Goal: Information Seeking & Learning: Learn about a topic

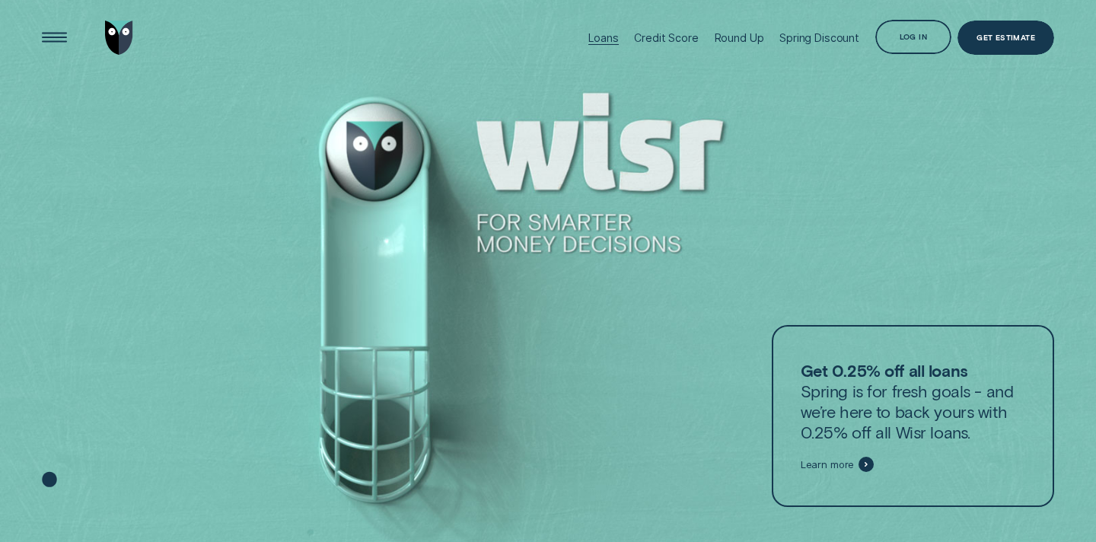
click at [604, 37] on div "Loans" at bounding box center [604, 37] width 30 height 13
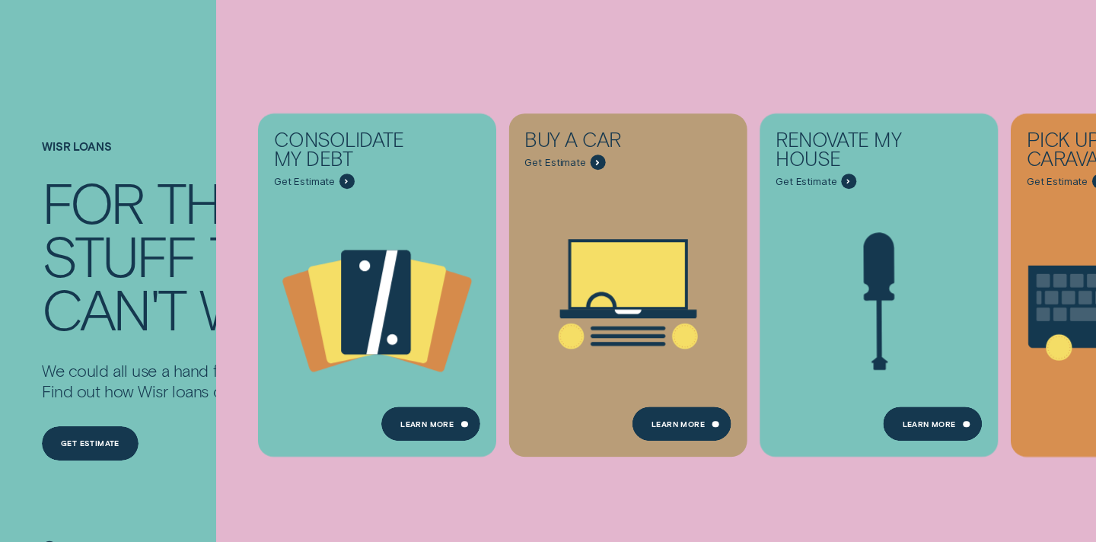
scroll to position [152, 0]
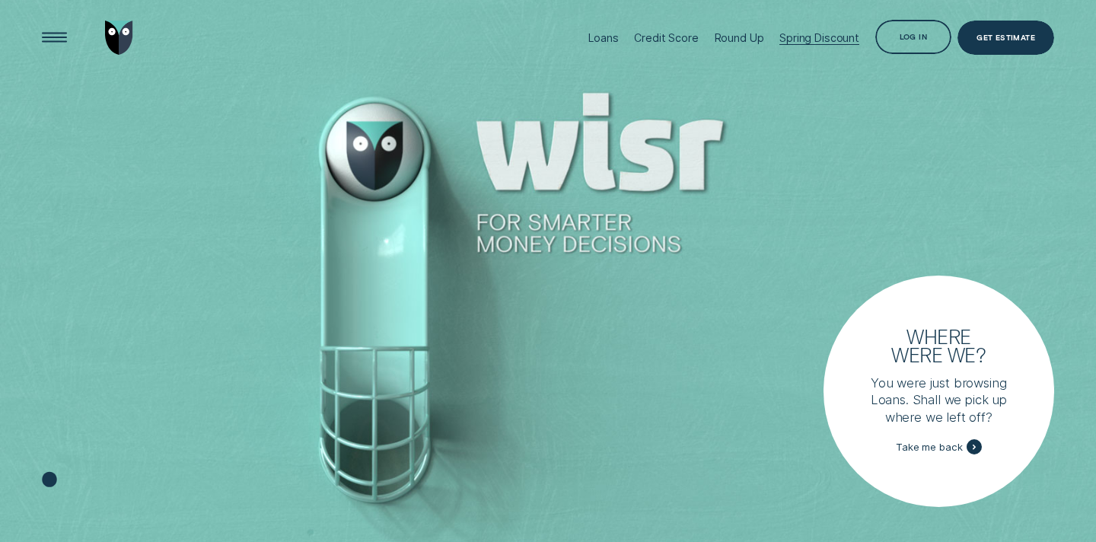
click at [815, 43] on div "Spring Discount" at bounding box center [820, 37] width 80 height 13
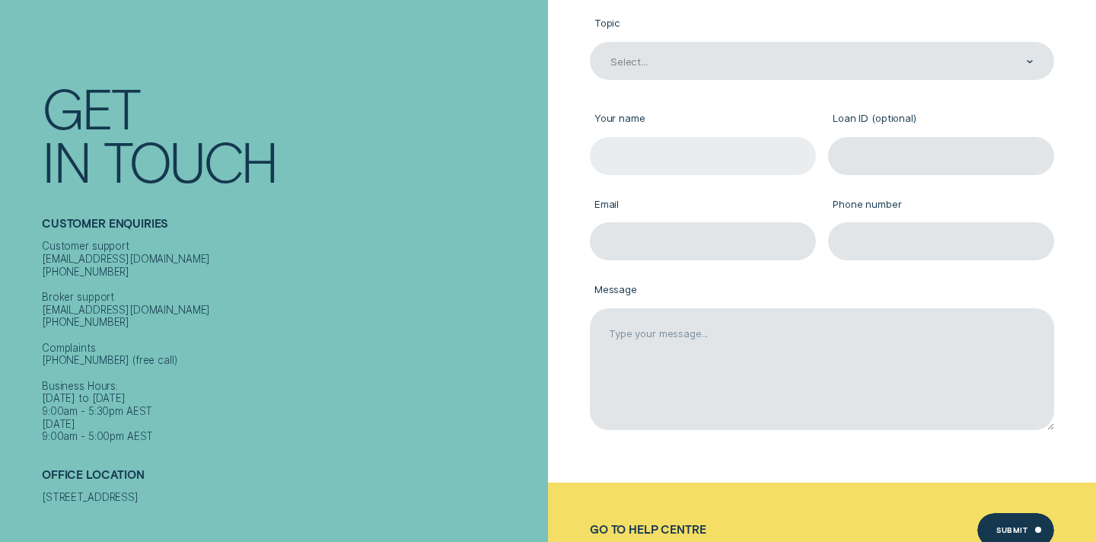
scroll to position [247, 0]
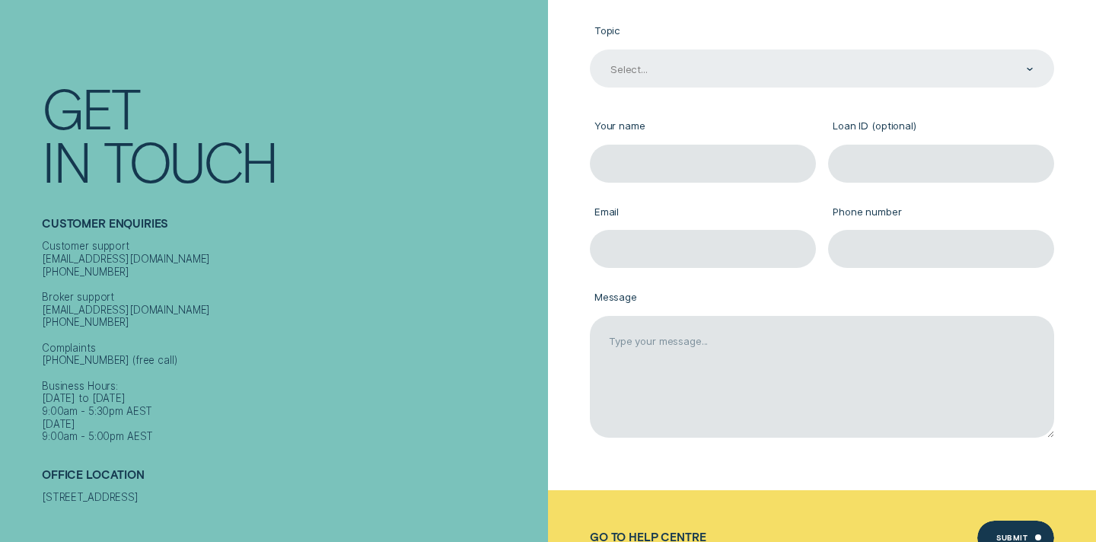
click at [681, 70] on div "Select..." at bounding box center [821, 69] width 425 height 14
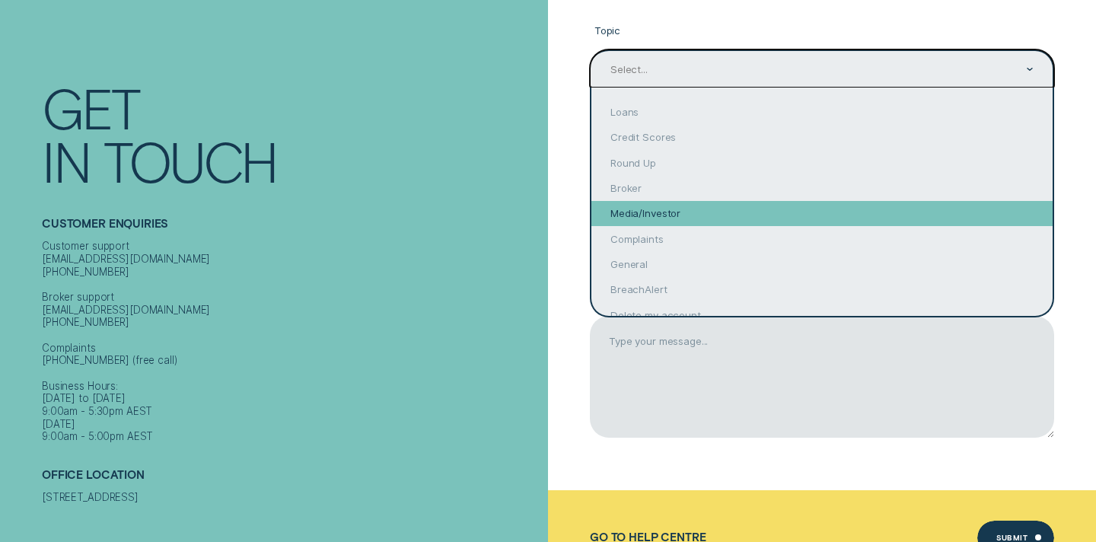
scroll to position [31, 0]
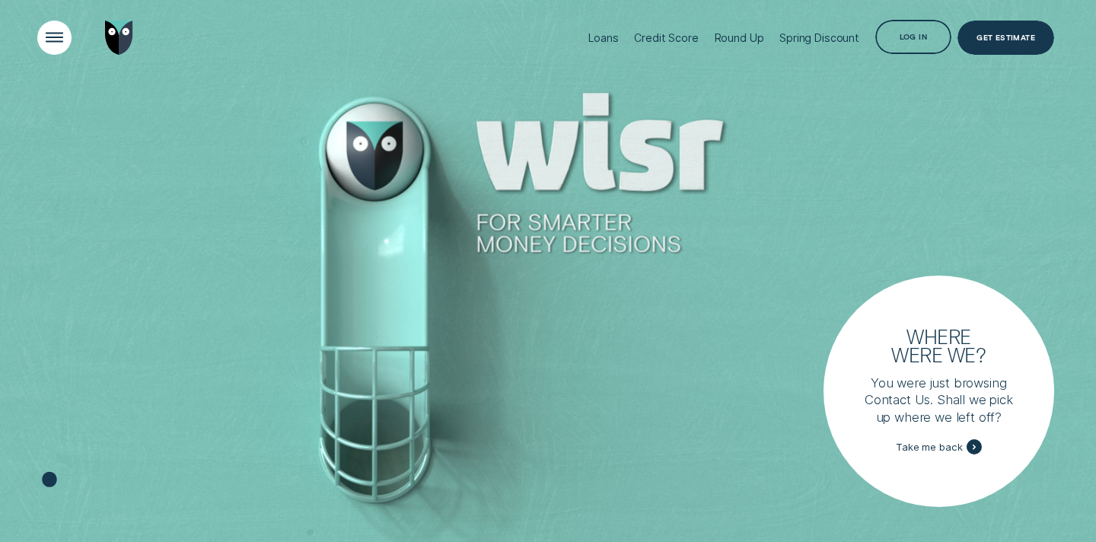
click at [53, 38] on div "Open Menu" at bounding box center [54, 38] width 49 height 49
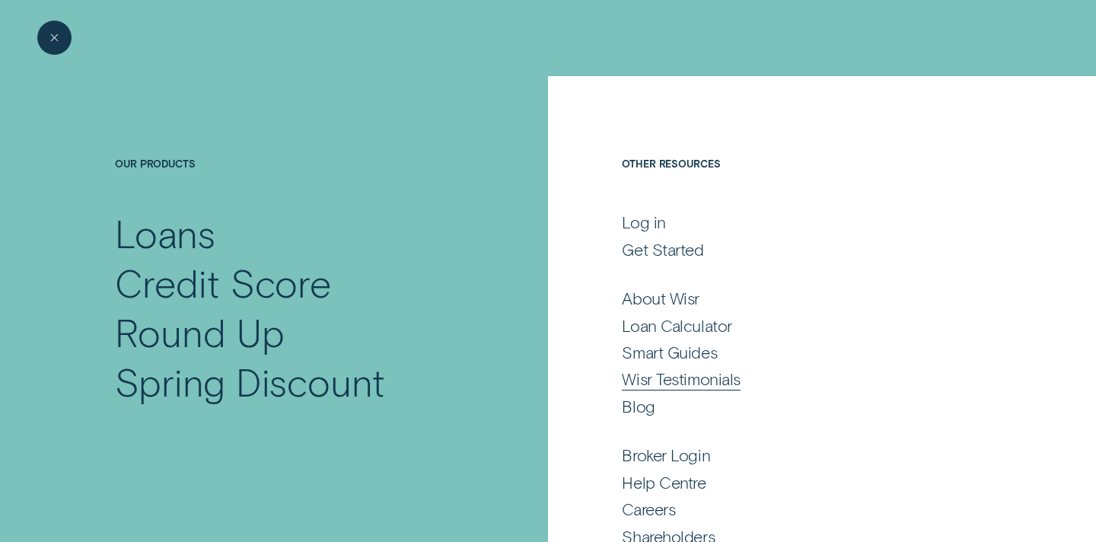
scroll to position [53, 0]
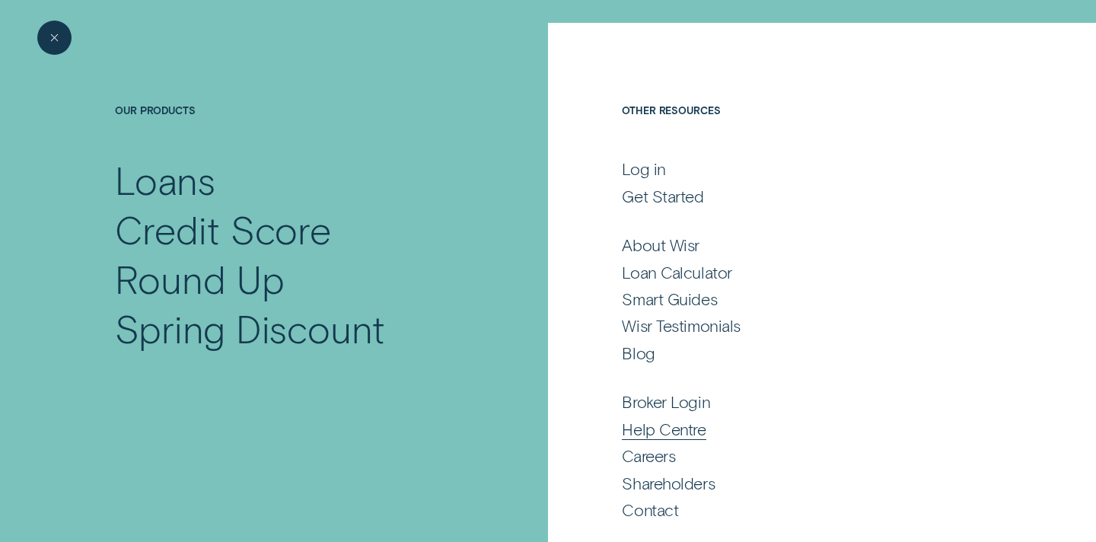
click at [681, 434] on div "Help Centre" at bounding box center [664, 429] width 84 height 21
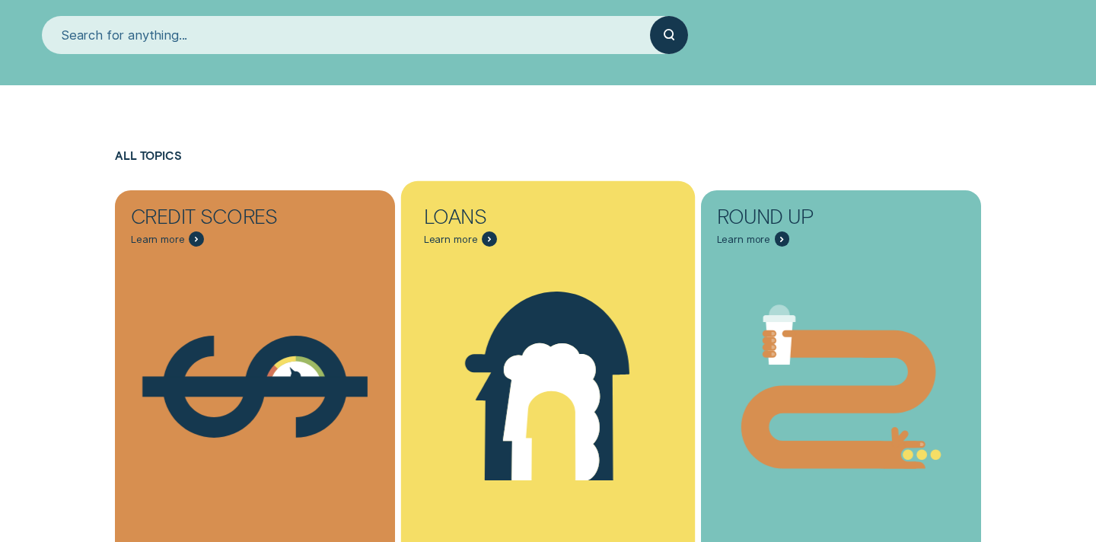
scroll to position [310, 0]
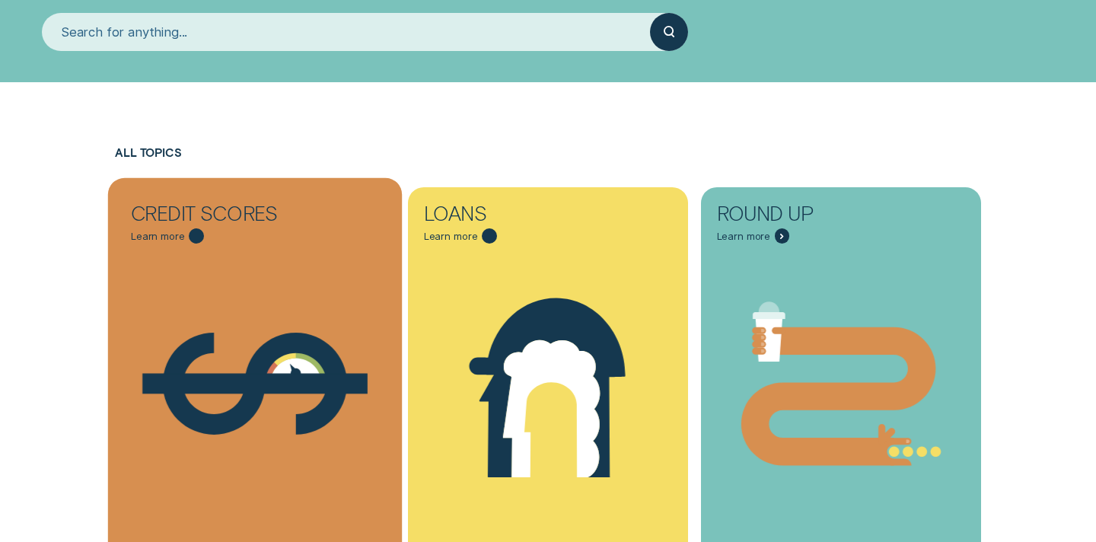
click at [327, 343] on icon "Credit Scores - Learn more" at bounding box center [255, 384] width 294 height 224
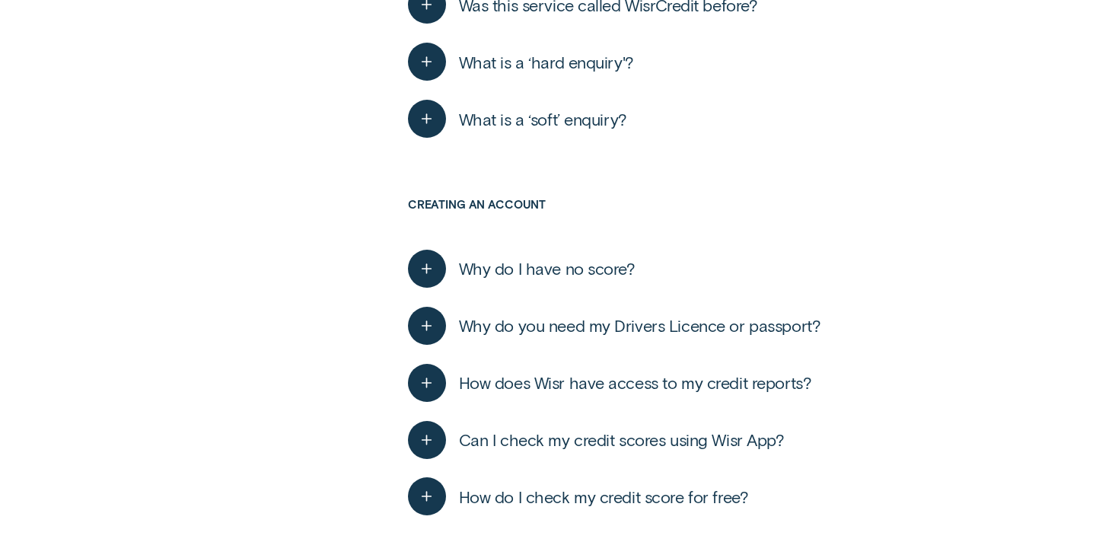
scroll to position [918, 0]
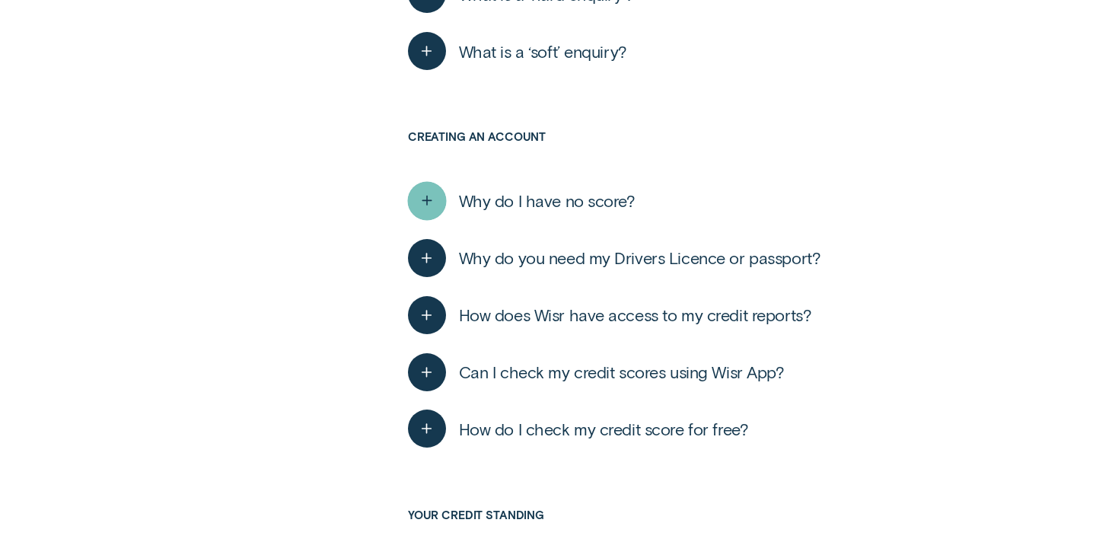
click at [432, 205] on icon "button" at bounding box center [426, 201] width 19 height 24
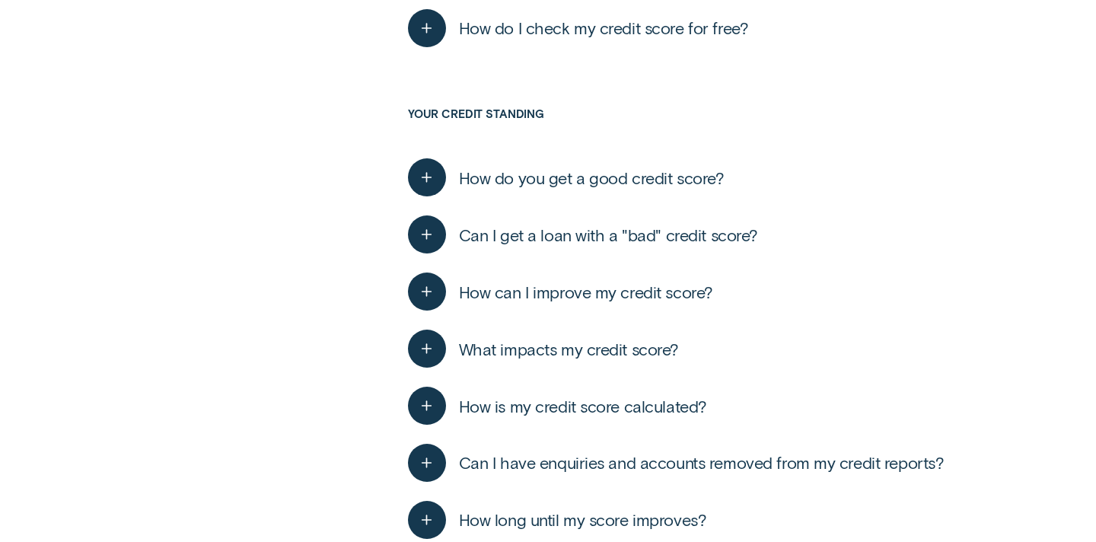
scroll to position [1521, 0]
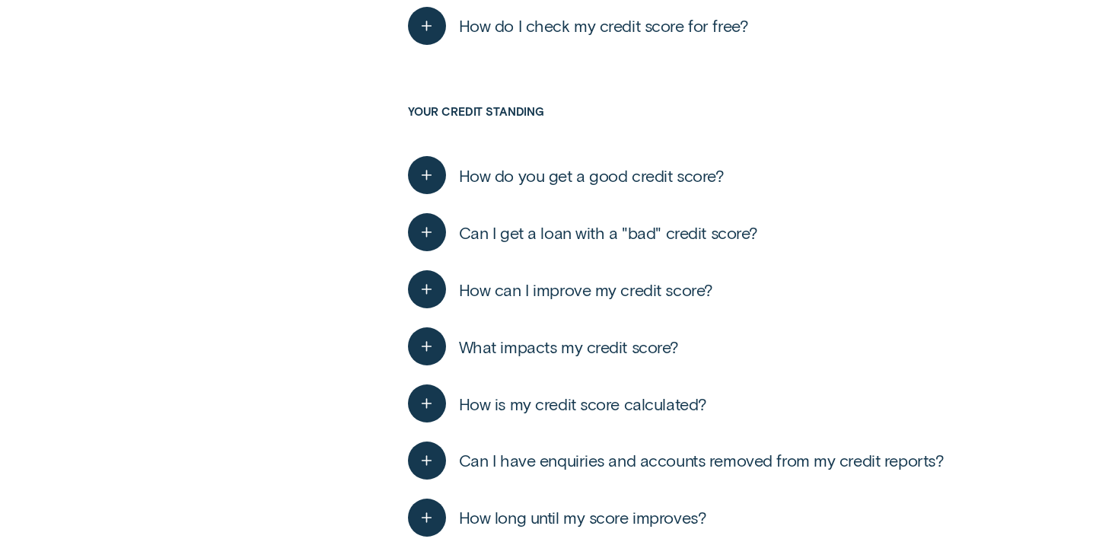
click at [463, 168] on span "How do you get a good credit score?" at bounding box center [592, 175] width 266 height 21
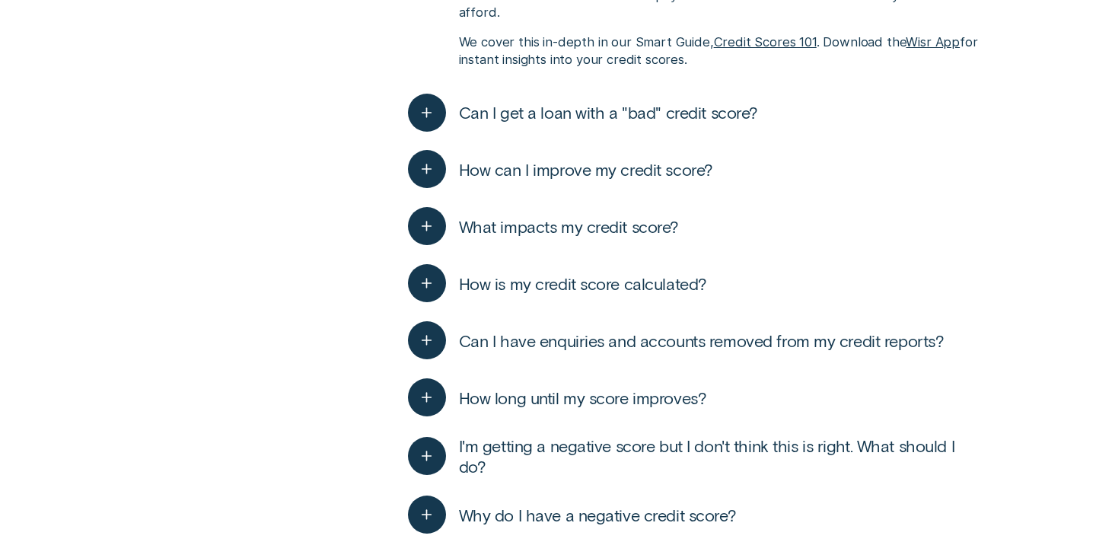
scroll to position [1750, 0]
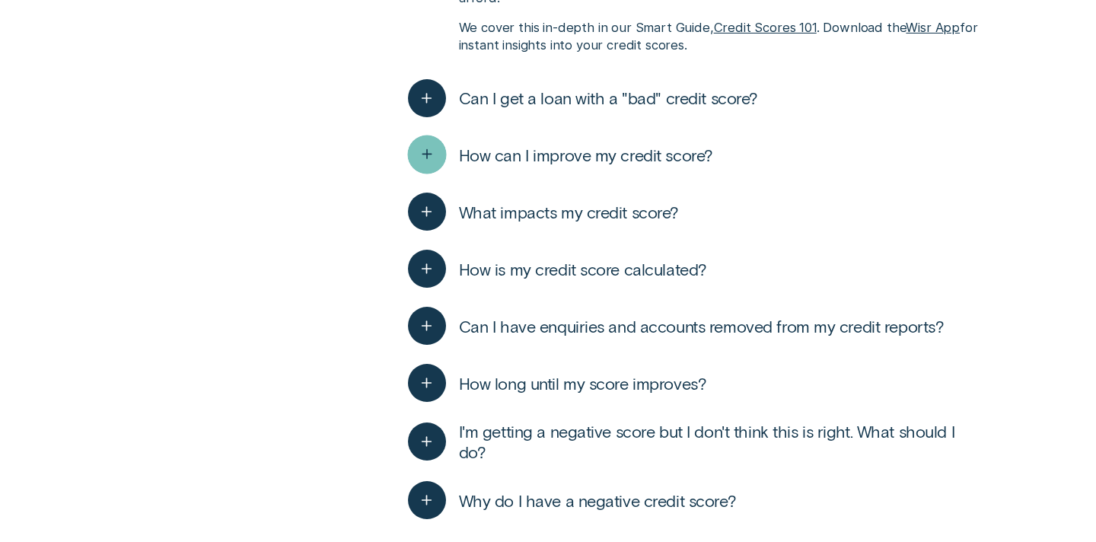
click at [428, 143] on icon "button" at bounding box center [426, 155] width 19 height 24
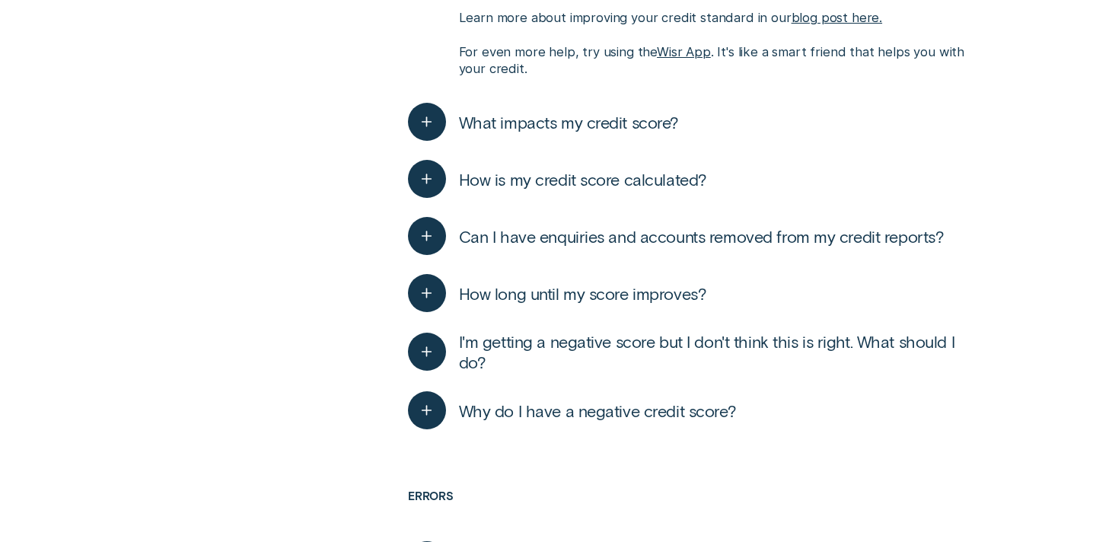
scroll to position [2087, 0]
click at [613, 227] on span "Can I have enquiries and accounts removed from my credit reports?" at bounding box center [702, 237] width 486 height 21
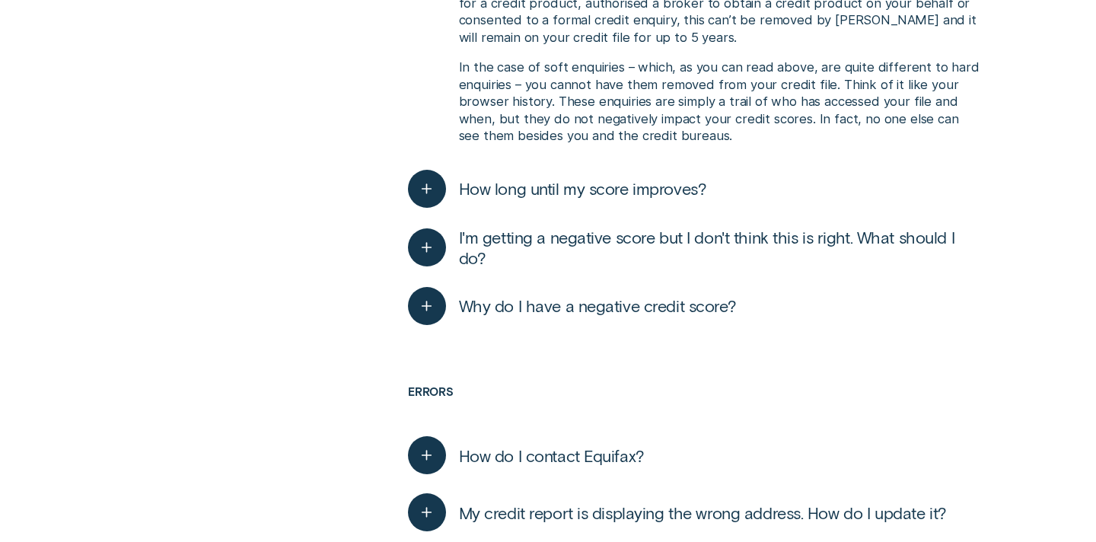
scroll to position [2604, 0]
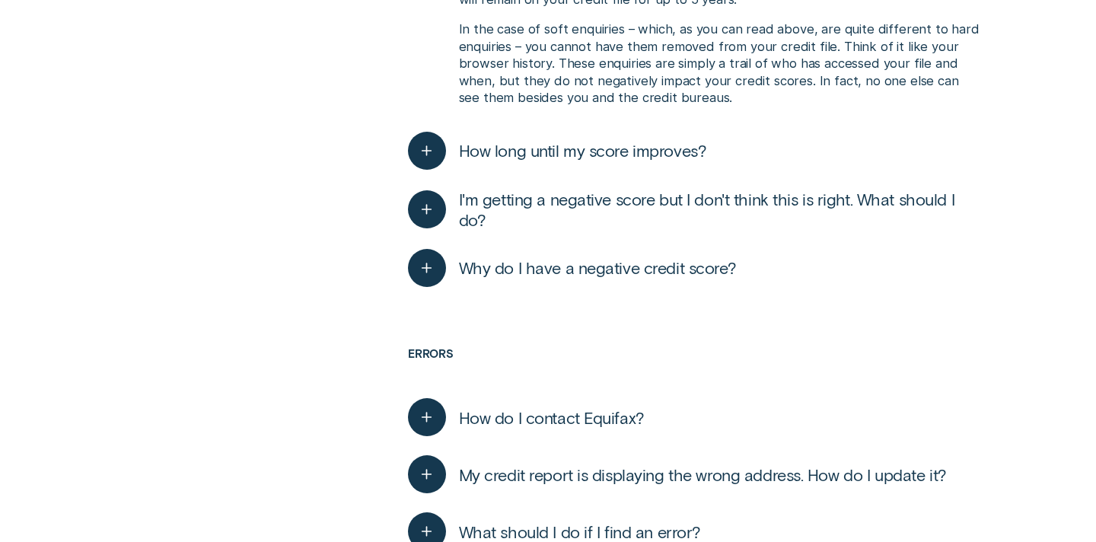
click at [439, 132] on div "button" at bounding box center [427, 151] width 38 height 38
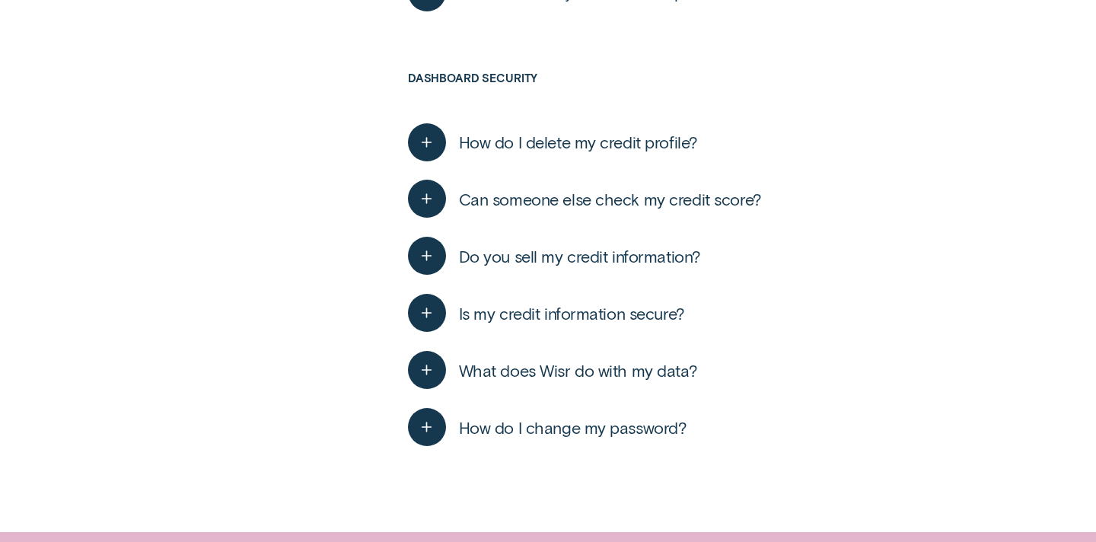
scroll to position [3597, 0]
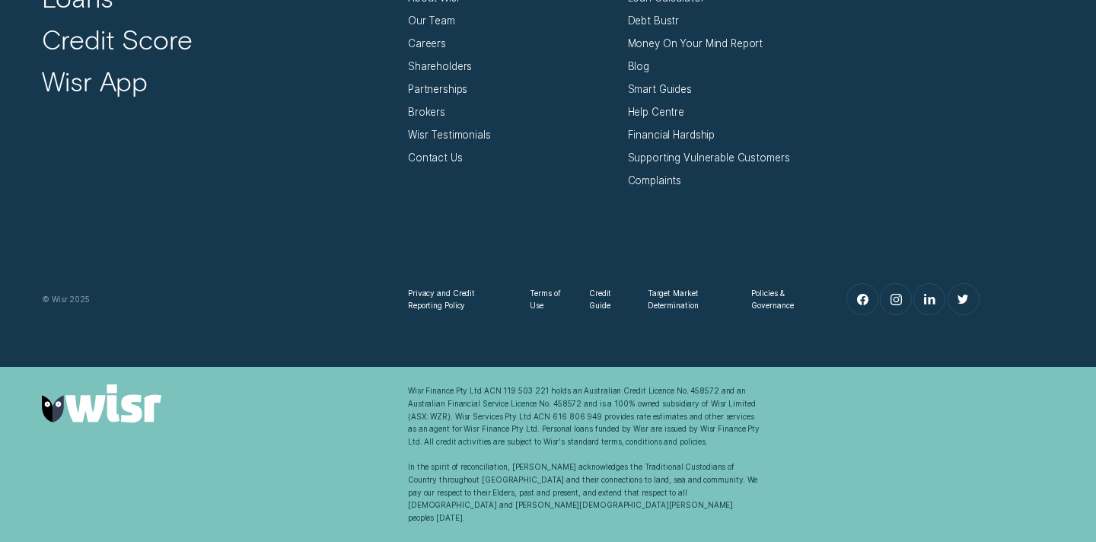
scroll to position [1907, 0]
